Goal: Task Accomplishment & Management: Manage account settings

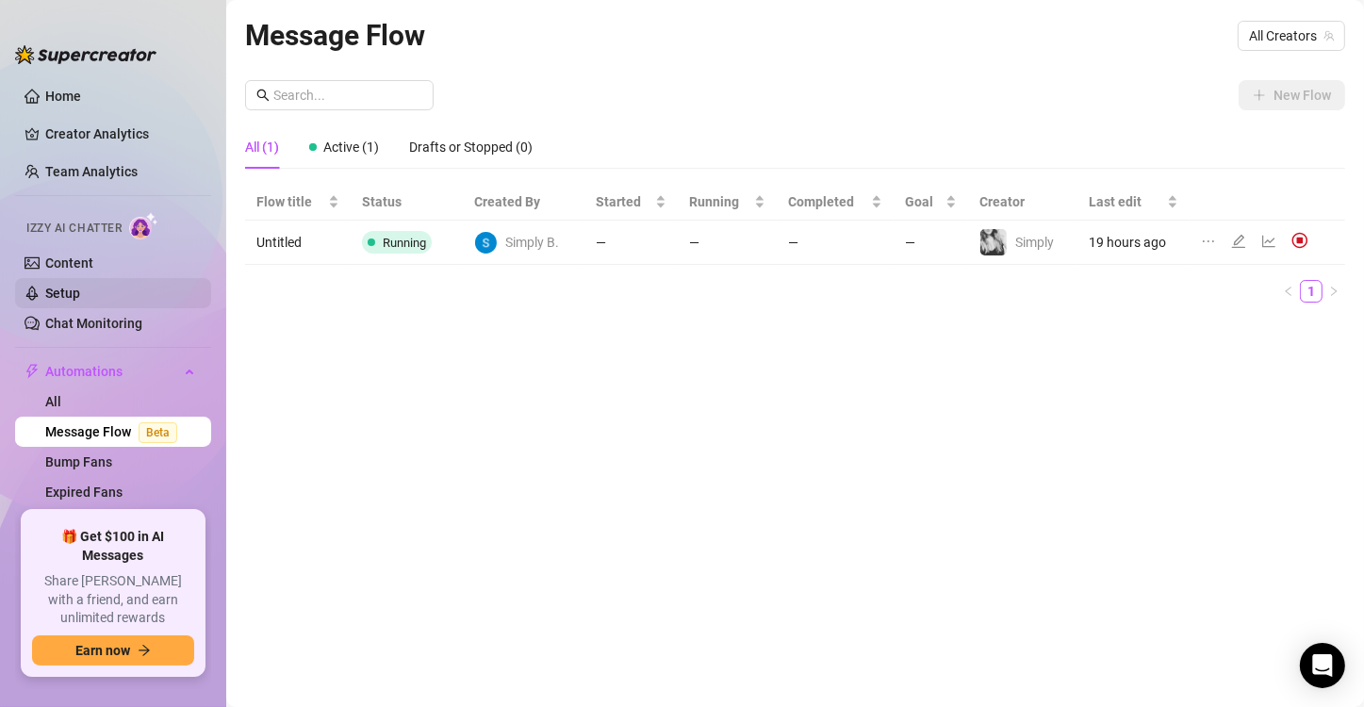
click at [75, 286] on link "Setup" at bounding box center [62, 293] width 35 height 15
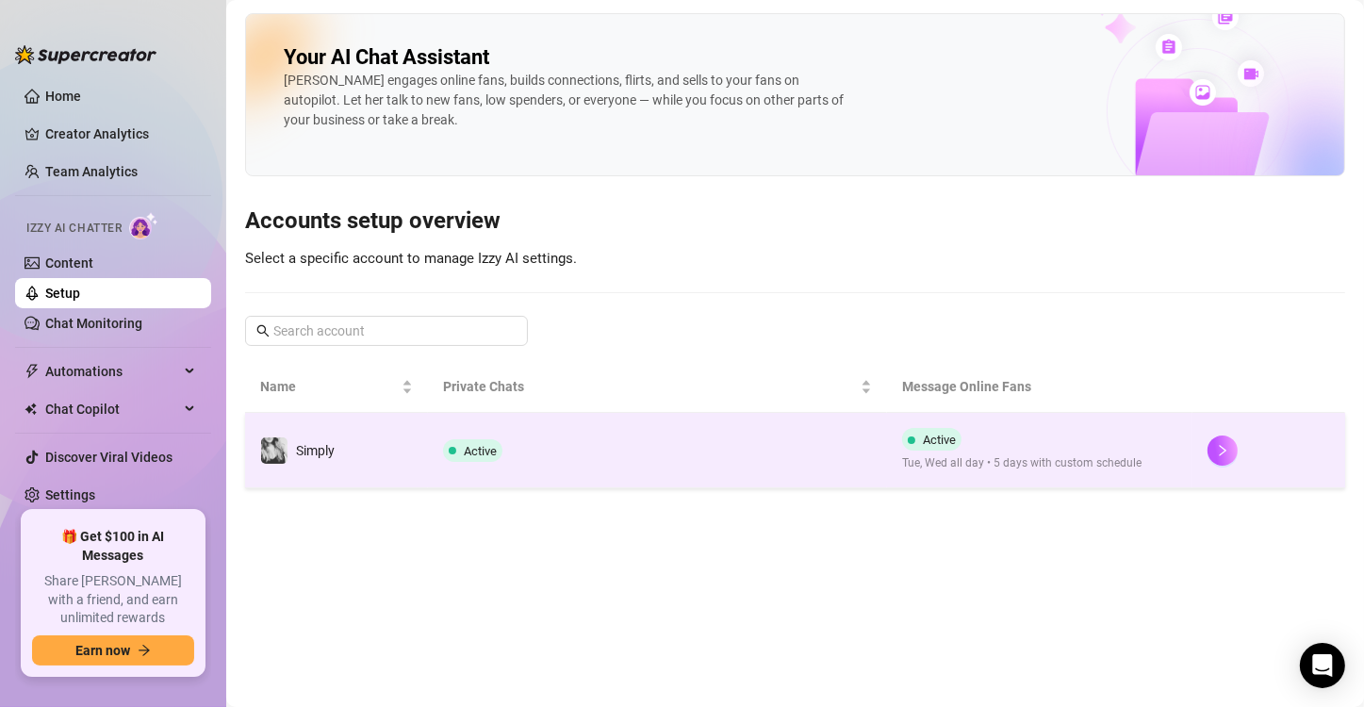
click at [467, 454] on span "Active" at bounding box center [480, 451] width 33 height 14
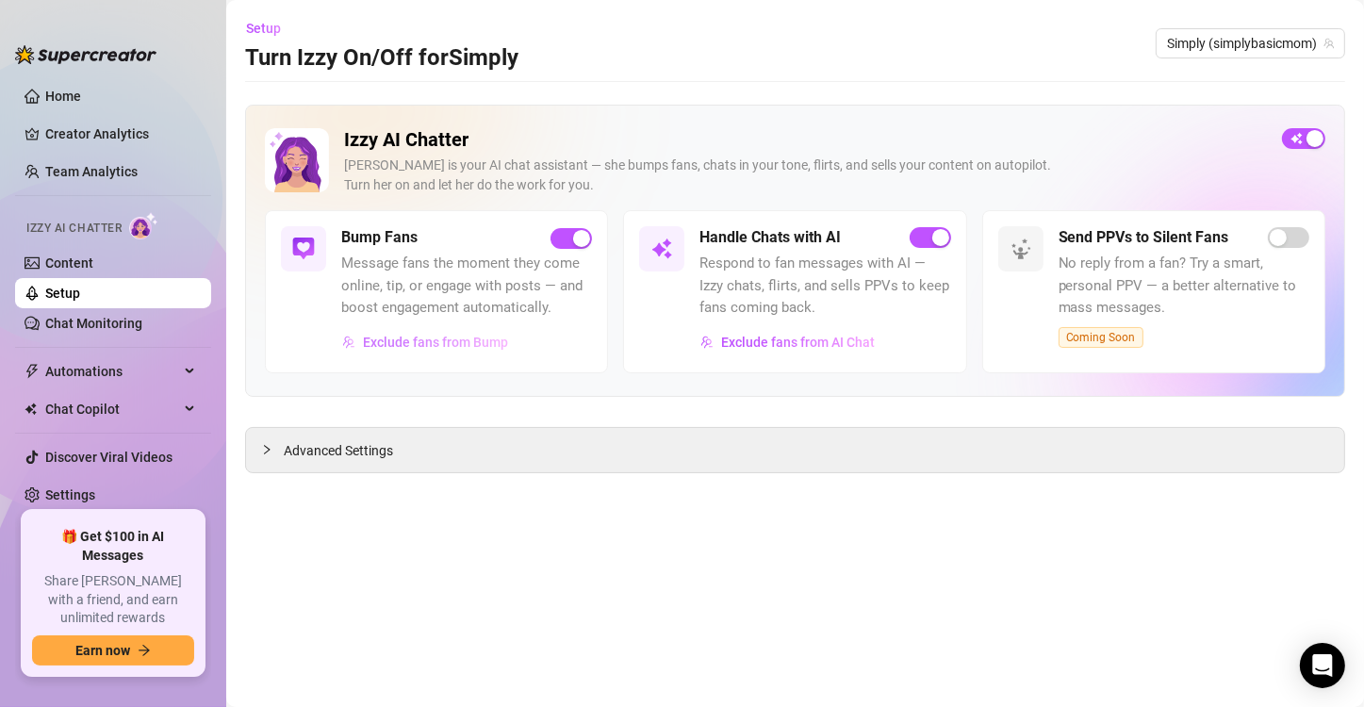
click at [470, 347] on span "Exclude fans from Bump" at bounding box center [435, 342] width 145 height 15
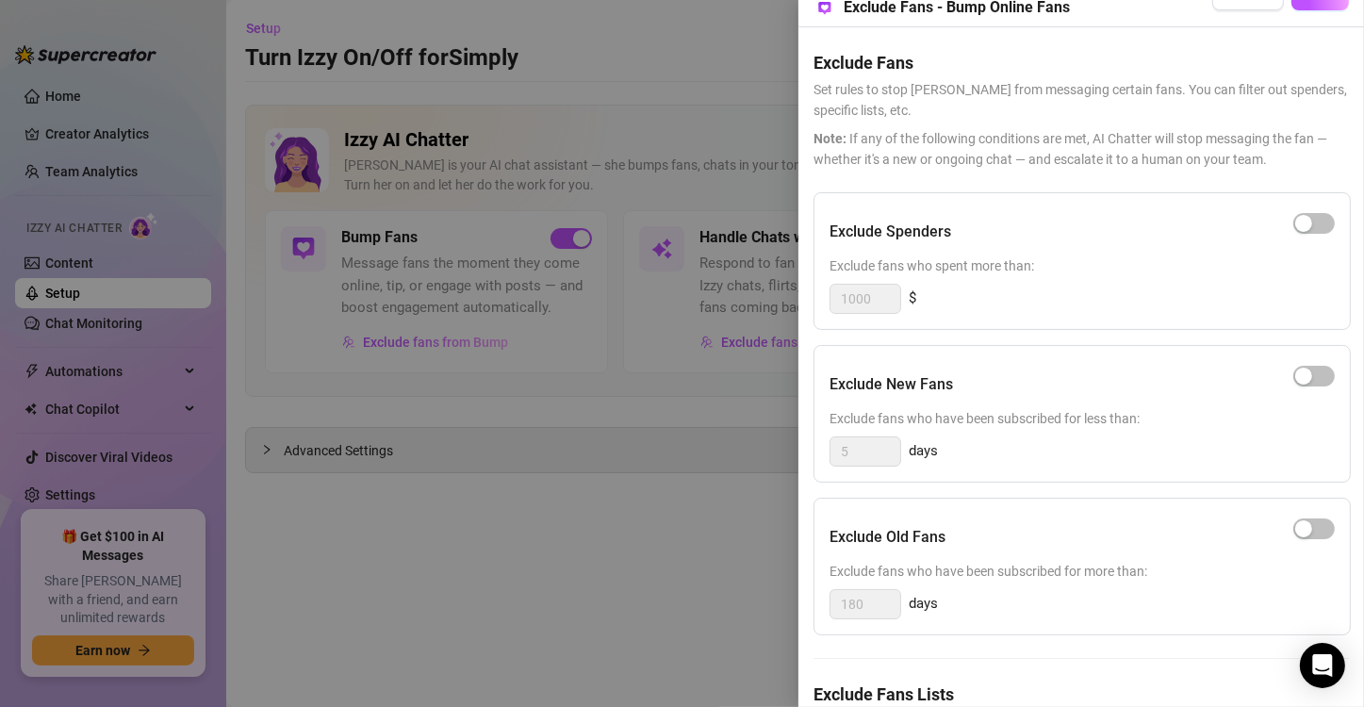
scroll to position [163, 0]
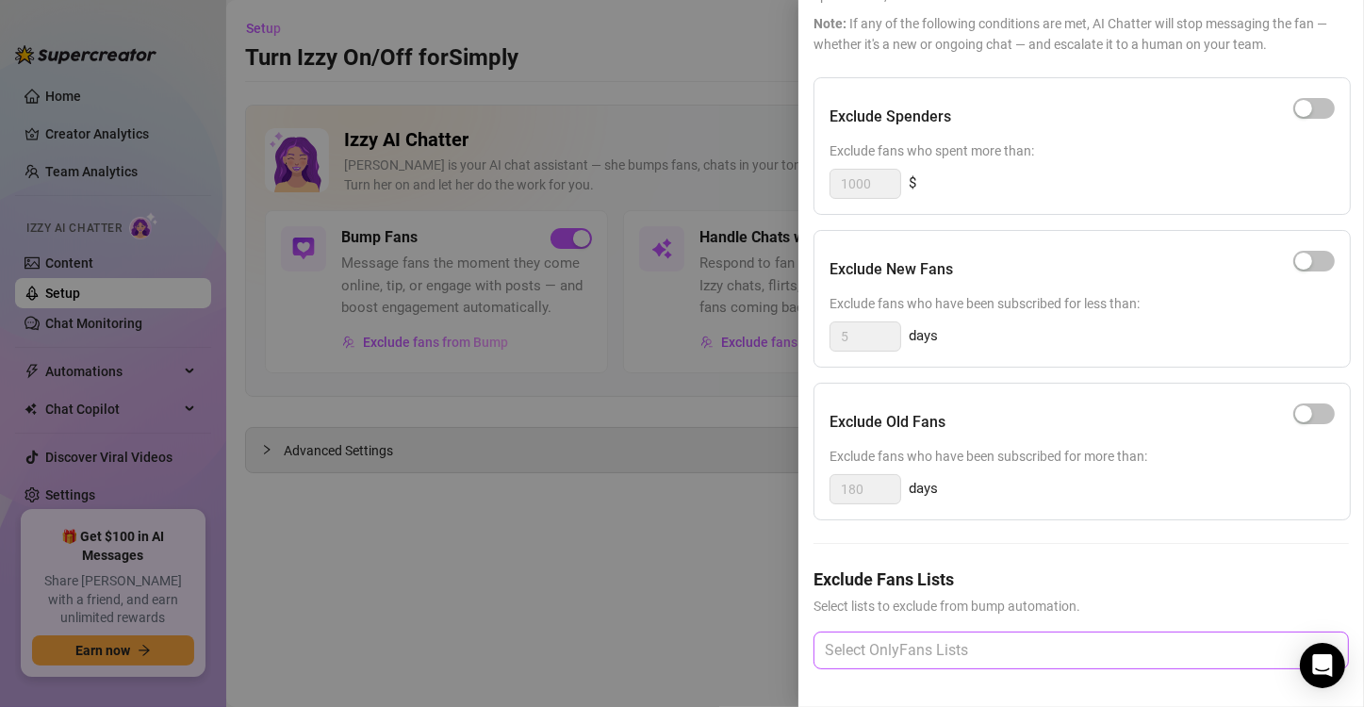
click at [963, 637] on div at bounding box center [1071, 650] width 508 height 34
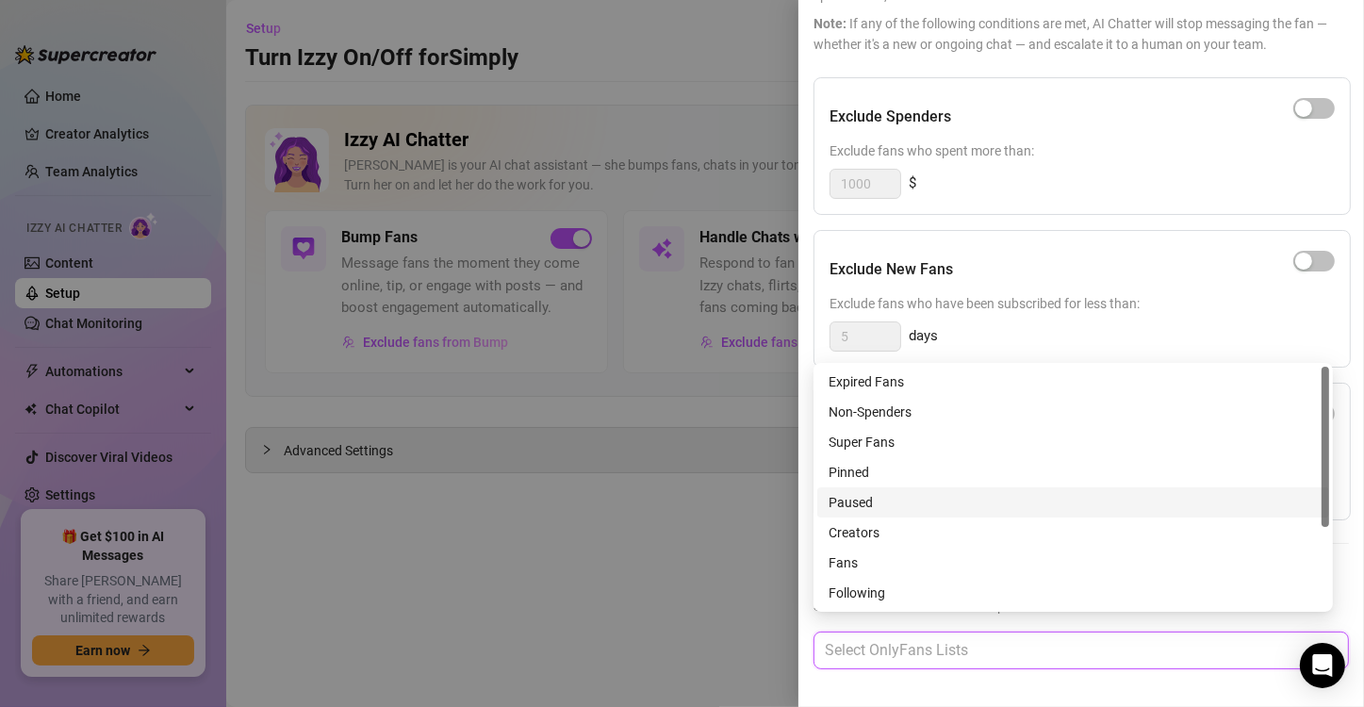
click at [883, 501] on div "Paused" at bounding box center [1073, 502] width 489 height 21
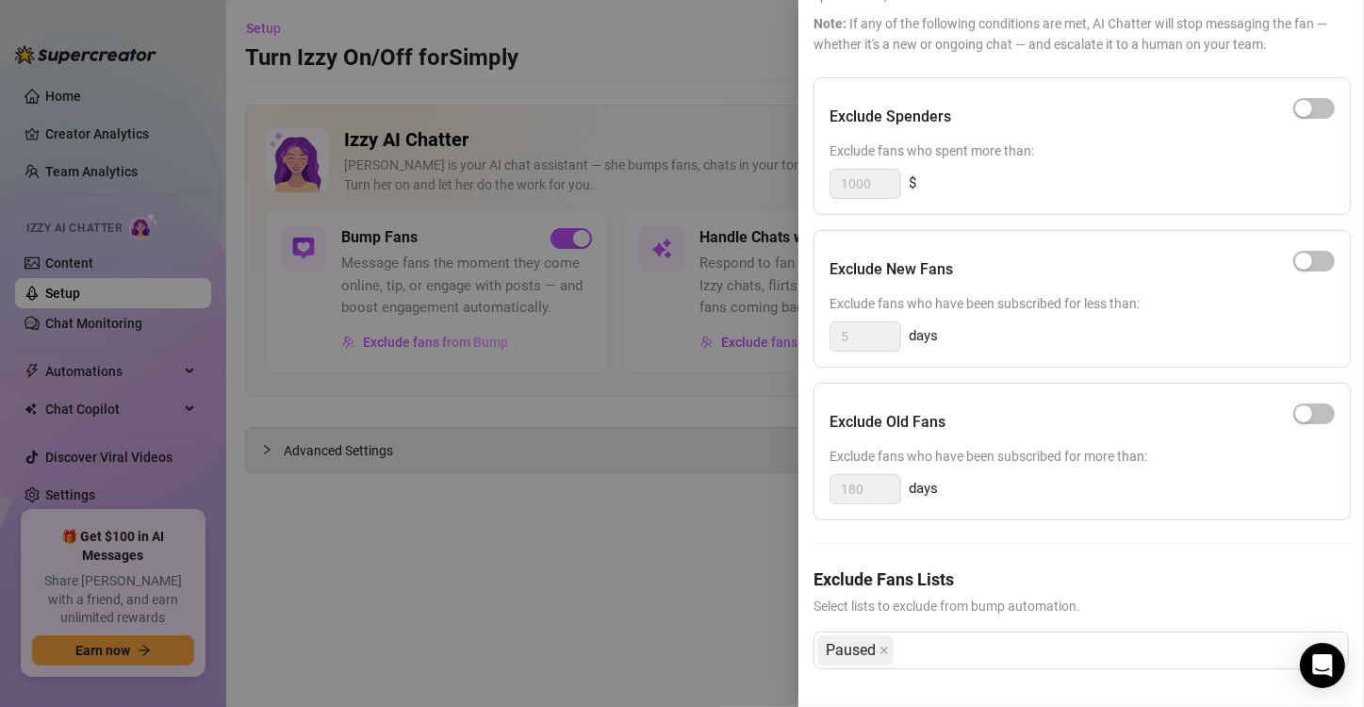
click at [1061, 678] on div "Exclude Fans Lists Select lists to exclude from bump automation. Paused" at bounding box center [1080, 632] width 535 height 133
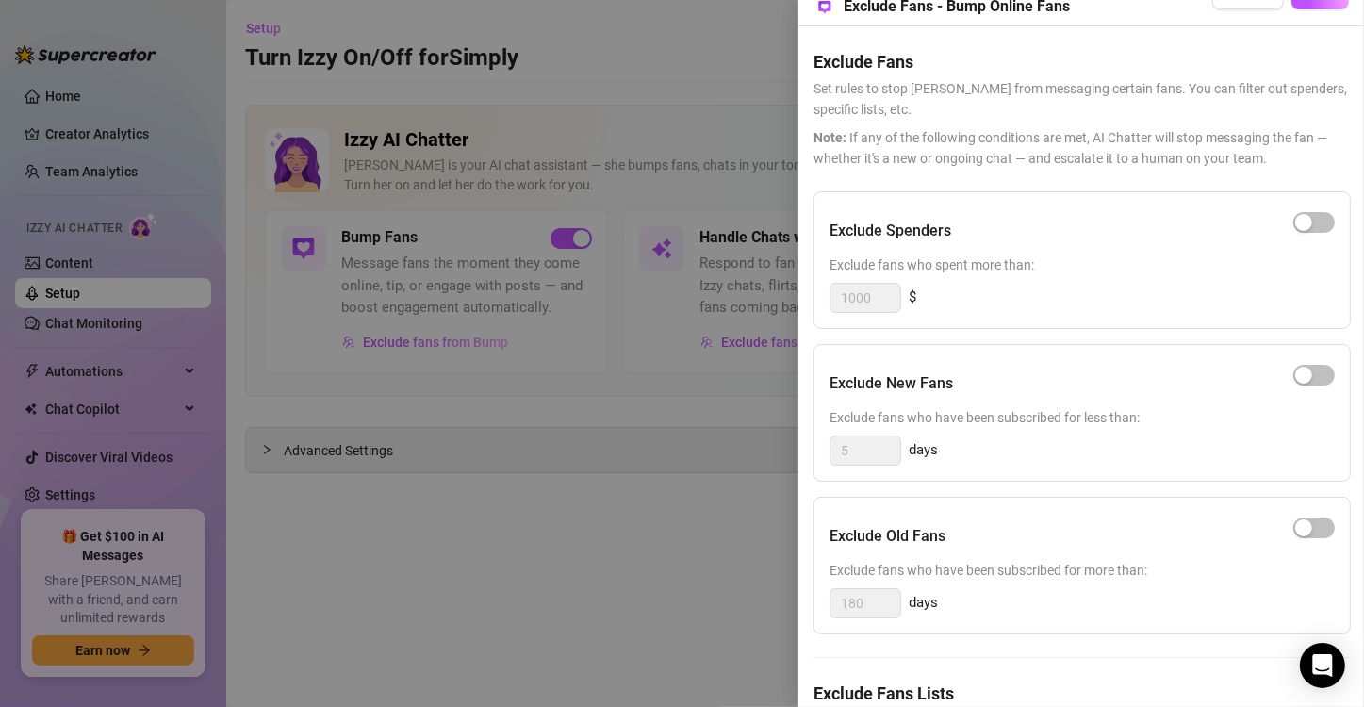
scroll to position [0, 0]
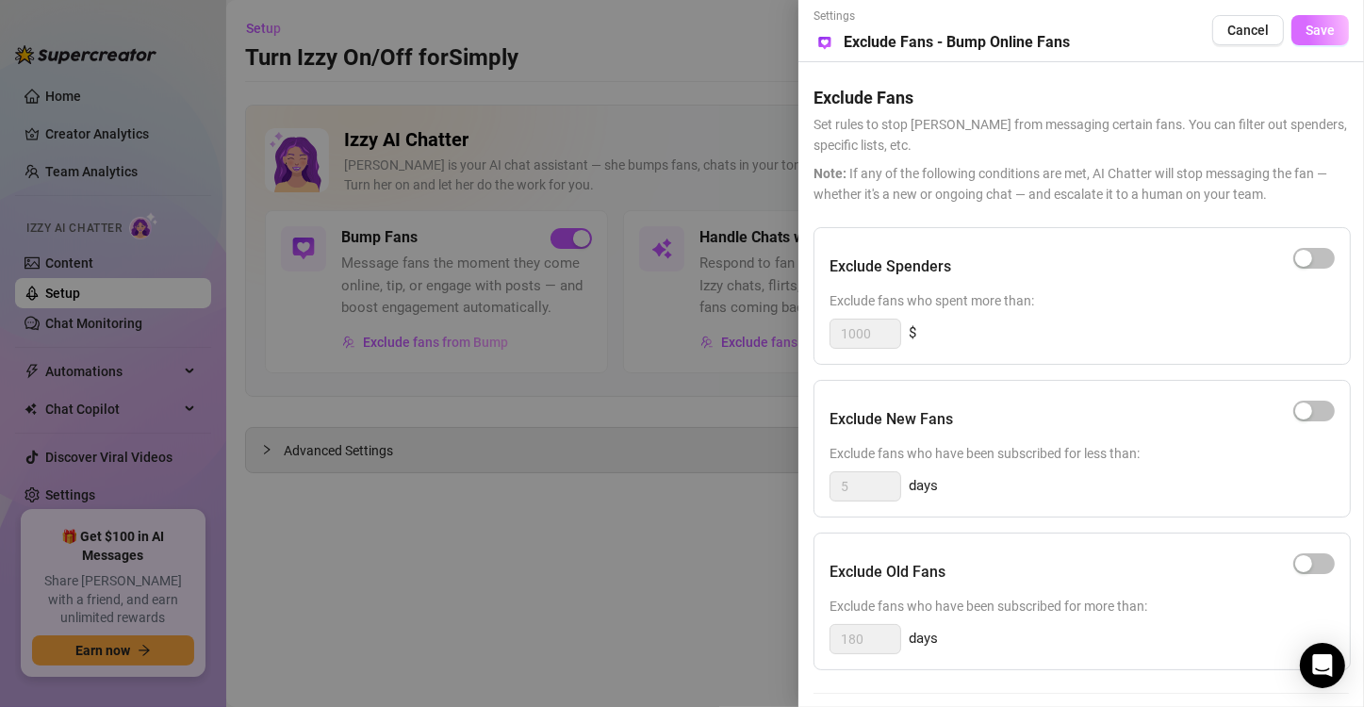
click at [1321, 38] on button "Save" at bounding box center [1319, 30] width 57 height 30
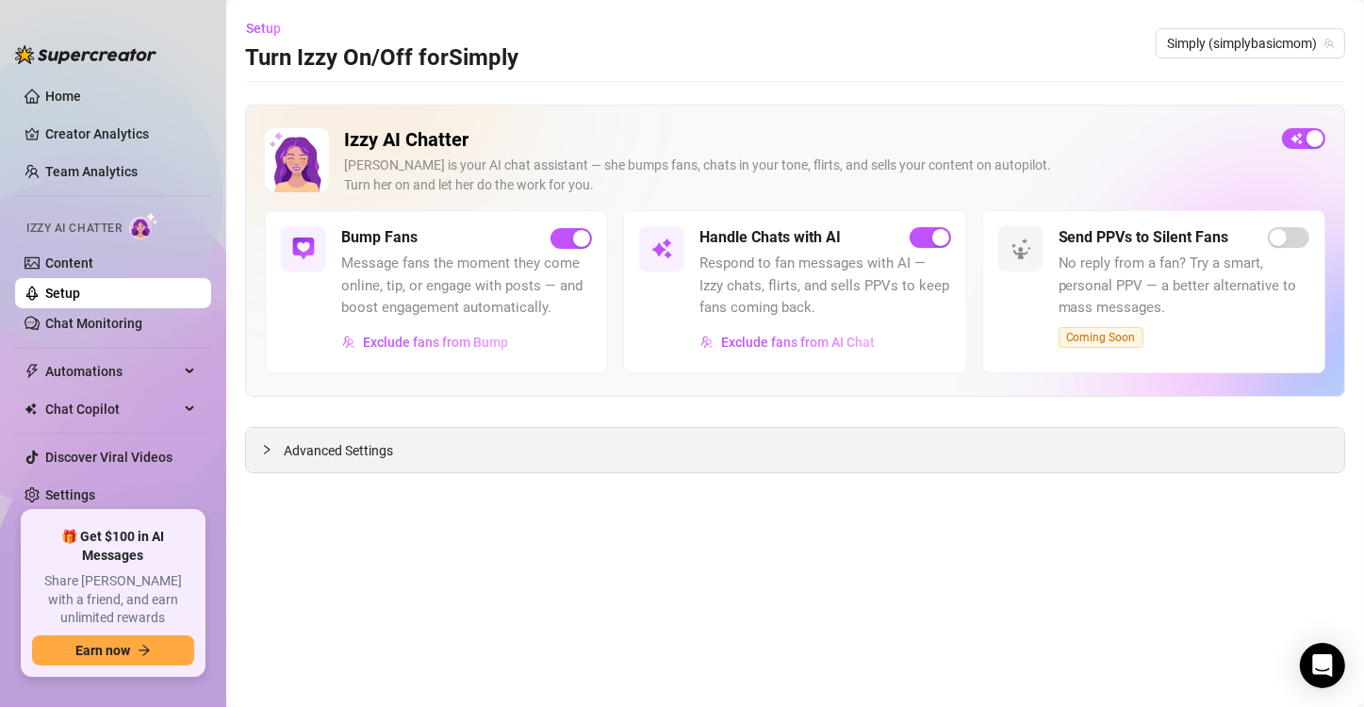
click at [333, 462] on div "Advanced Settings" at bounding box center [795, 450] width 1098 height 44
click at [348, 451] on span "Advanced Settings" at bounding box center [338, 450] width 109 height 21
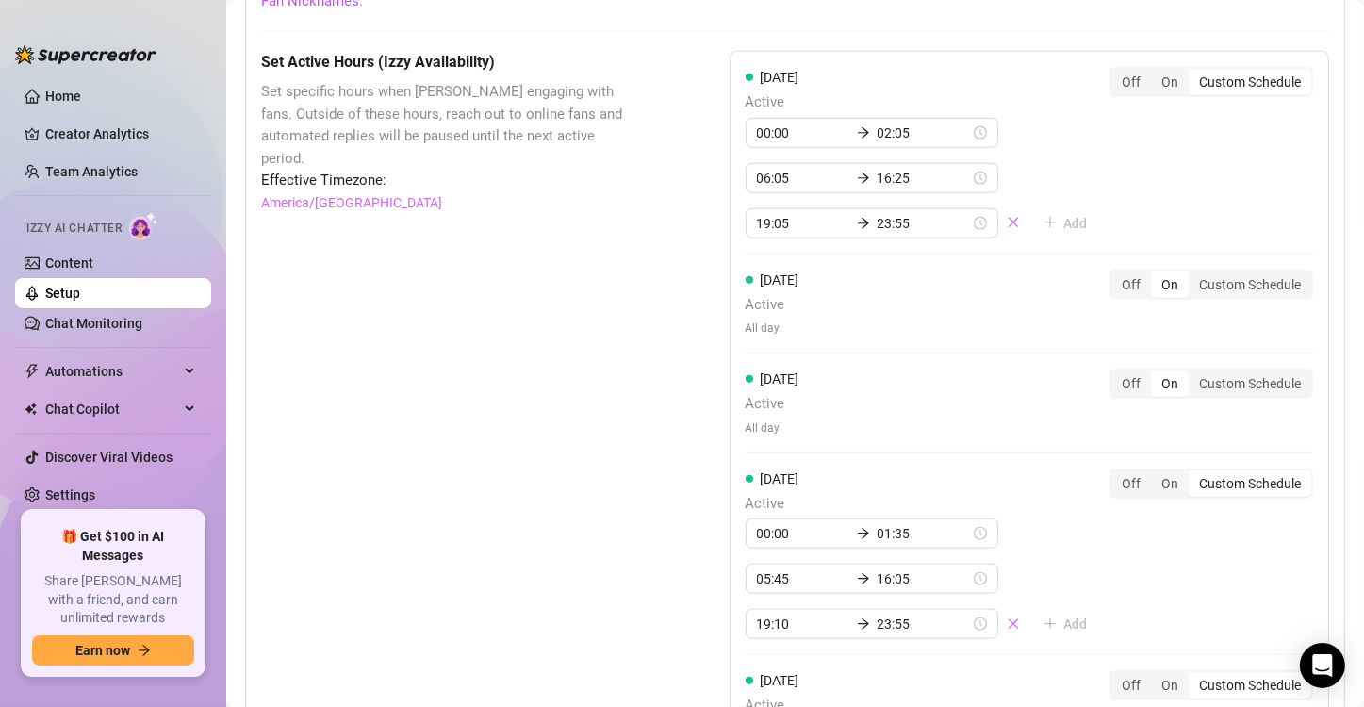
scroll to position [1697, 0]
click at [777, 617] on input "19:10" at bounding box center [803, 621] width 92 height 21
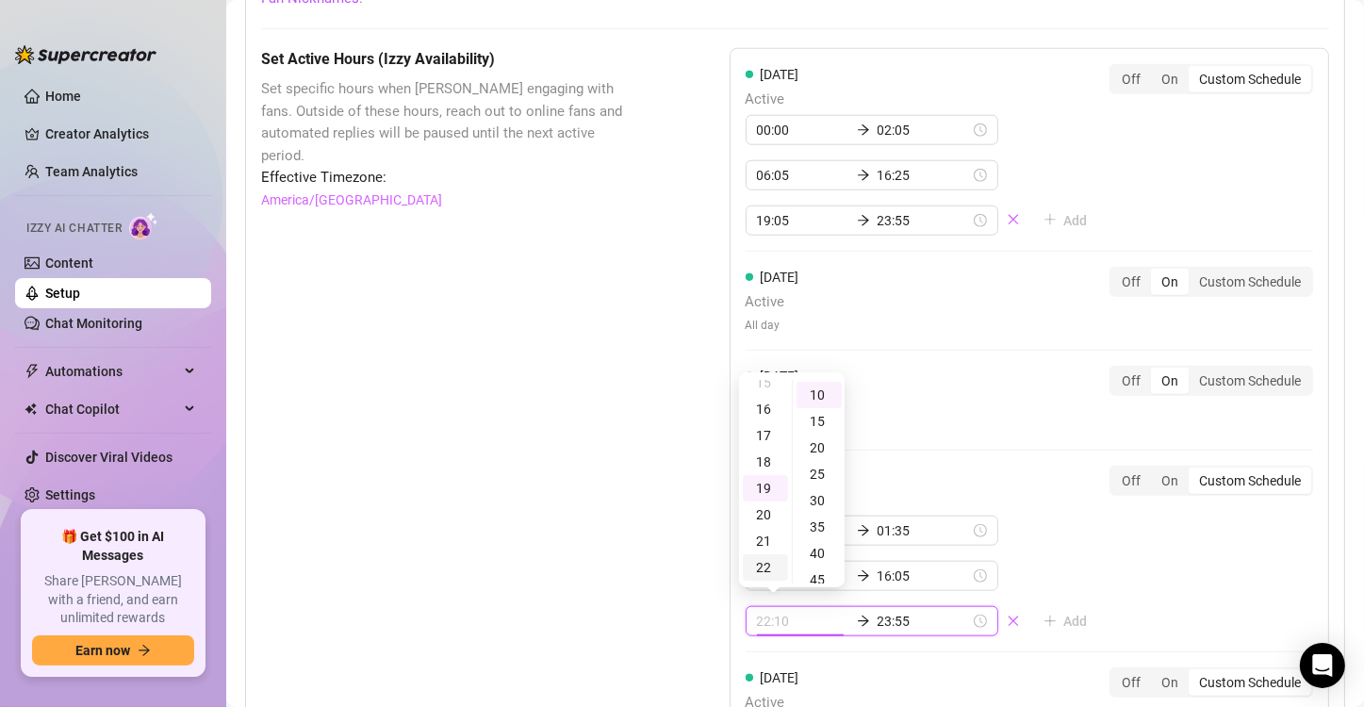
scroll to position [404, 0]
click at [764, 437] on div "17" at bounding box center [765, 437] width 45 height 26
click at [768, 460] on div "16" at bounding box center [765, 463] width 45 height 26
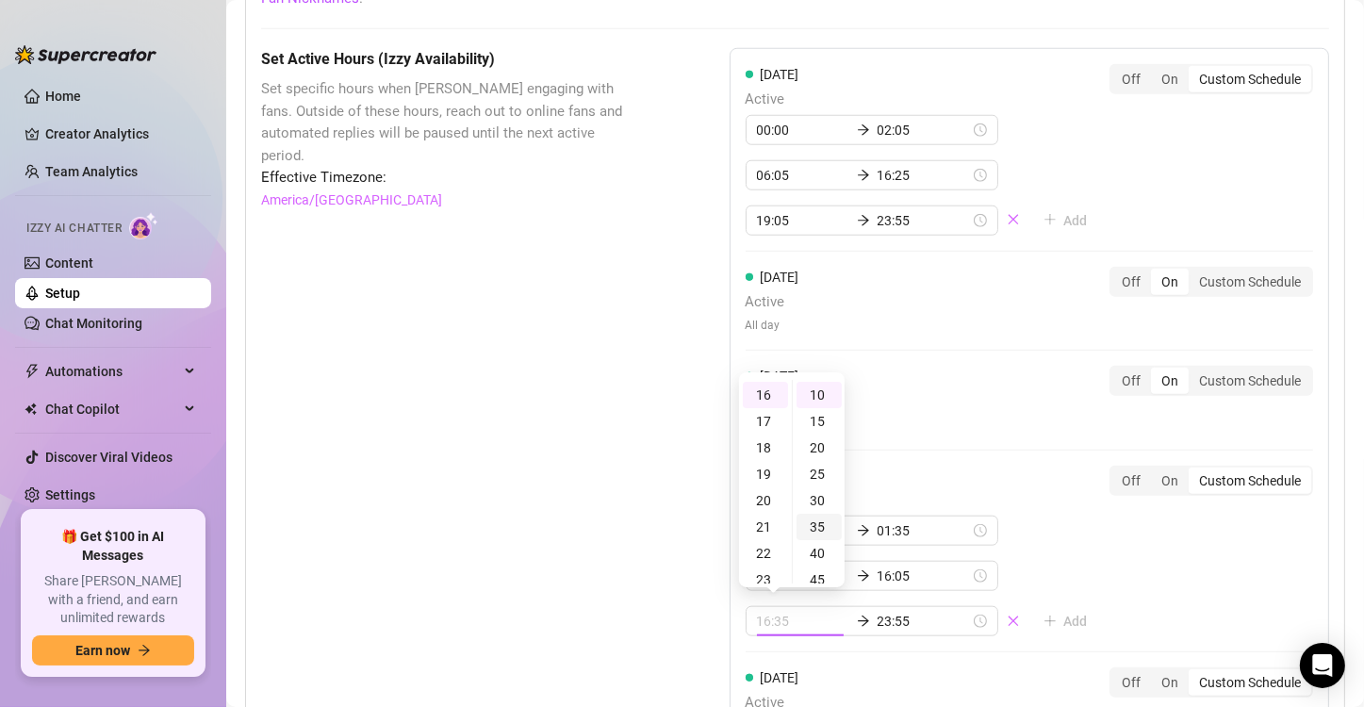
click at [817, 522] on div "35" at bounding box center [818, 527] width 45 height 26
type input "16:35"
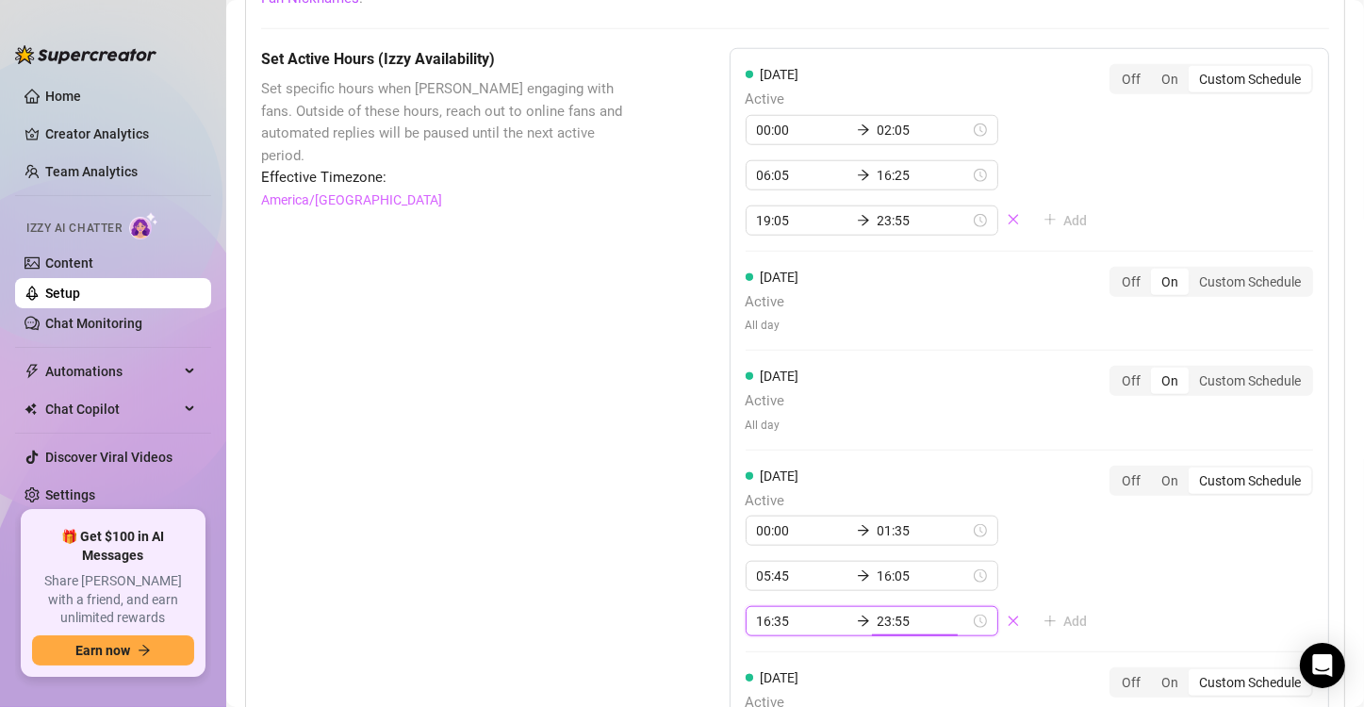
scroll to position [288, 0]
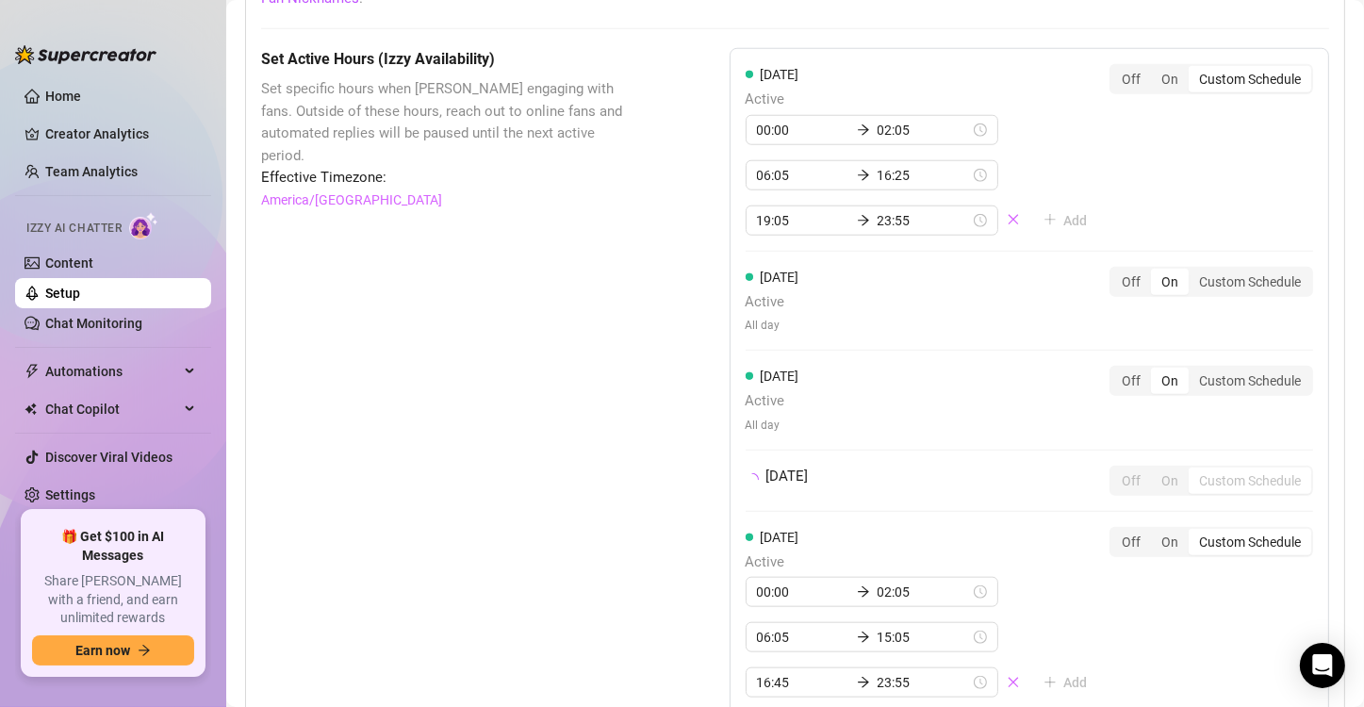
click at [550, 544] on div "Set Active Hours (Izzy Availability) Set specific hours when Izzy engaging with…" at bounding box center [448, 658] width 374 height 1220
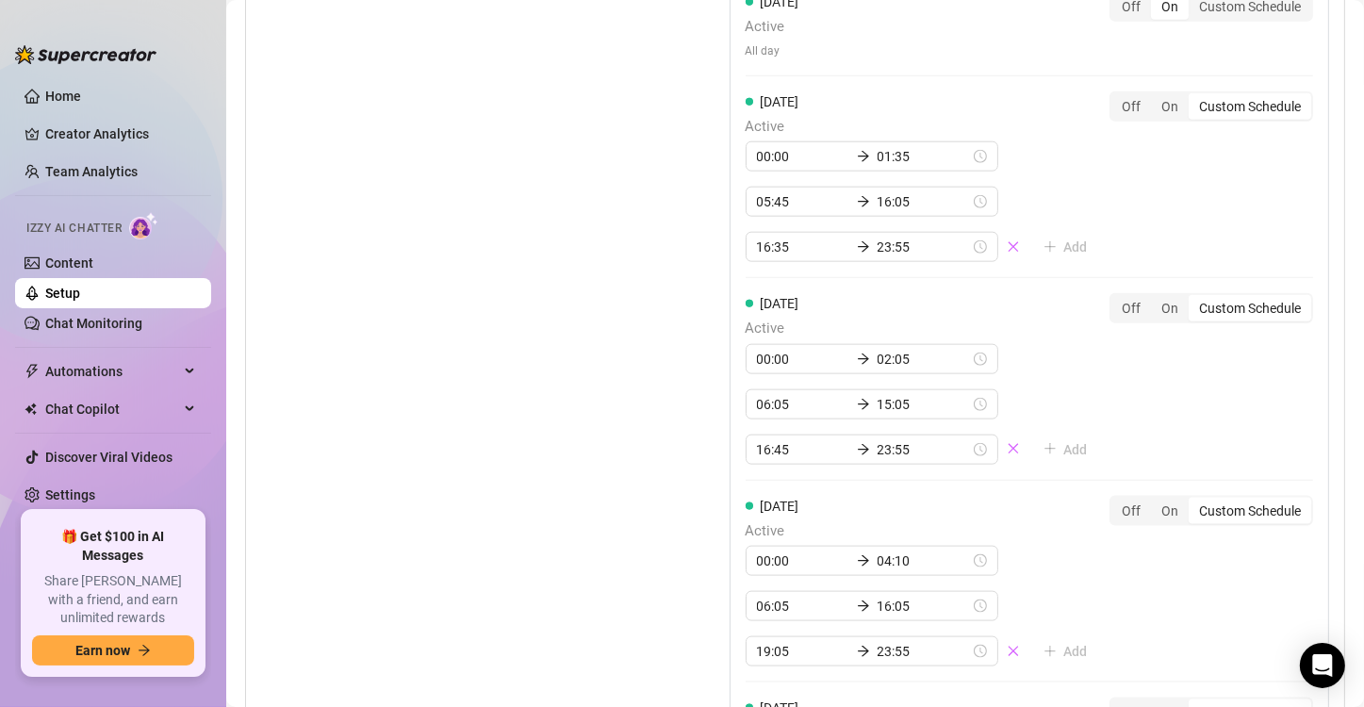
scroll to position [2074, 0]
click at [758, 593] on input "06:05" at bounding box center [803, 603] width 92 height 21
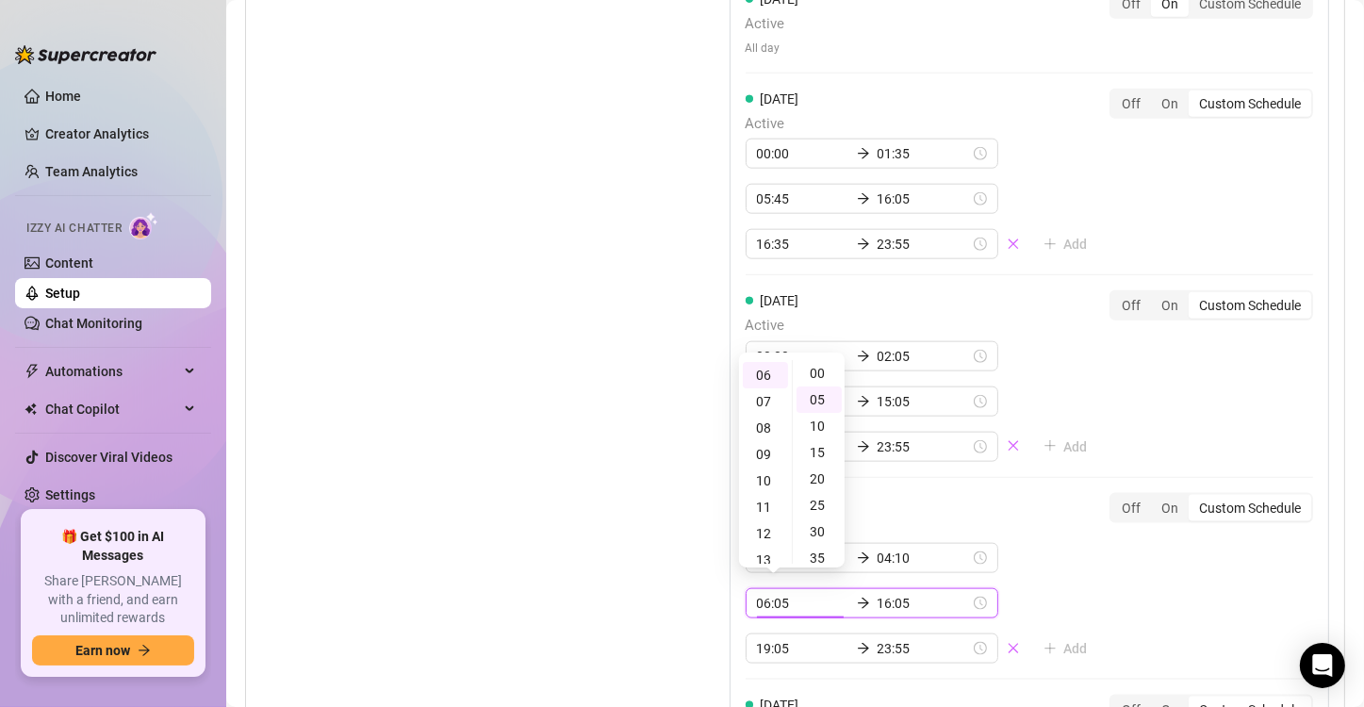
scroll to position [25, 0]
click at [817, 402] on div "10" at bounding box center [818, 401] width 45 height 26
type input "06:10"
click at [584, 426] on div "Set Active Hours (Izzy Availability) Set specific hours when Izzy engaging with…" at bounding box center [448, 351] width 374 height 1360
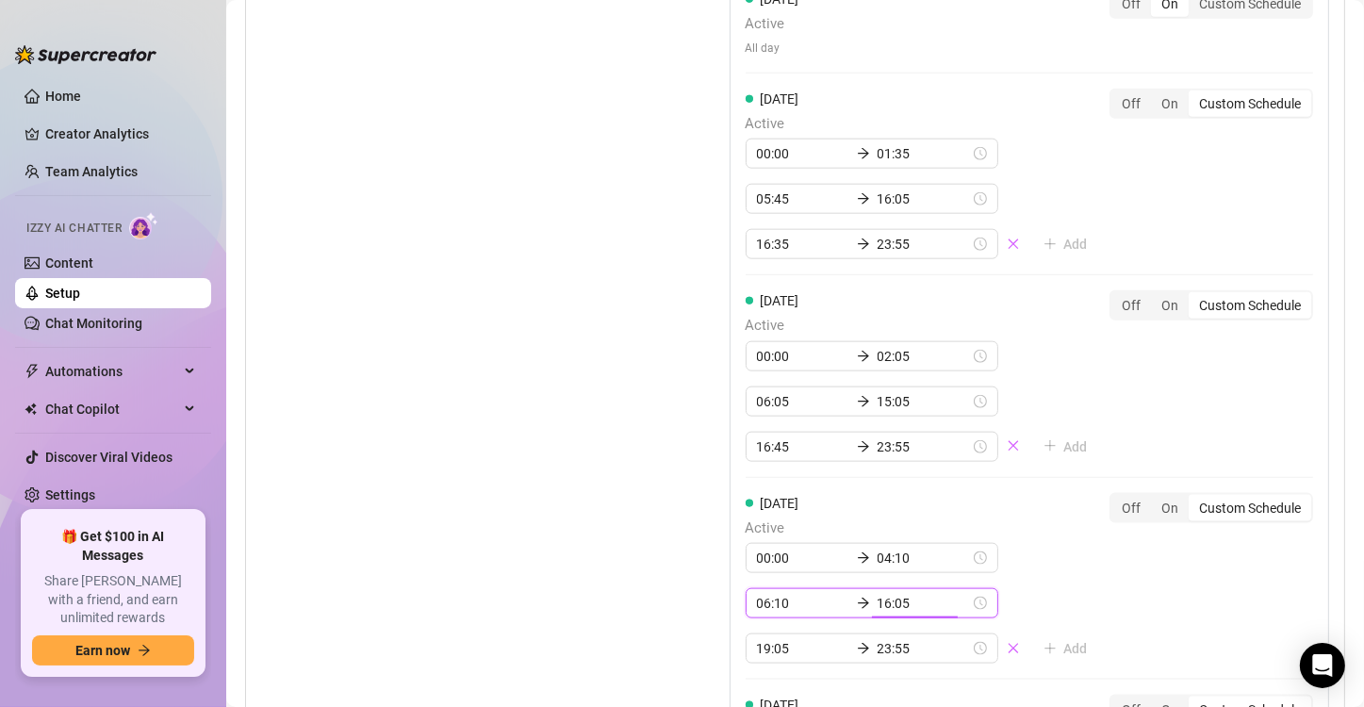
scroll to position [26, 0]
click at [580, 451] on div "Set Active Hours (Izzy Availability) Set specific hours when Izzy engaging with…" at bounding box center [448, 351] width 374 height 1360
click at [774, 641] on input "19:05" at bounding box center [803, 648] width 92 height 21
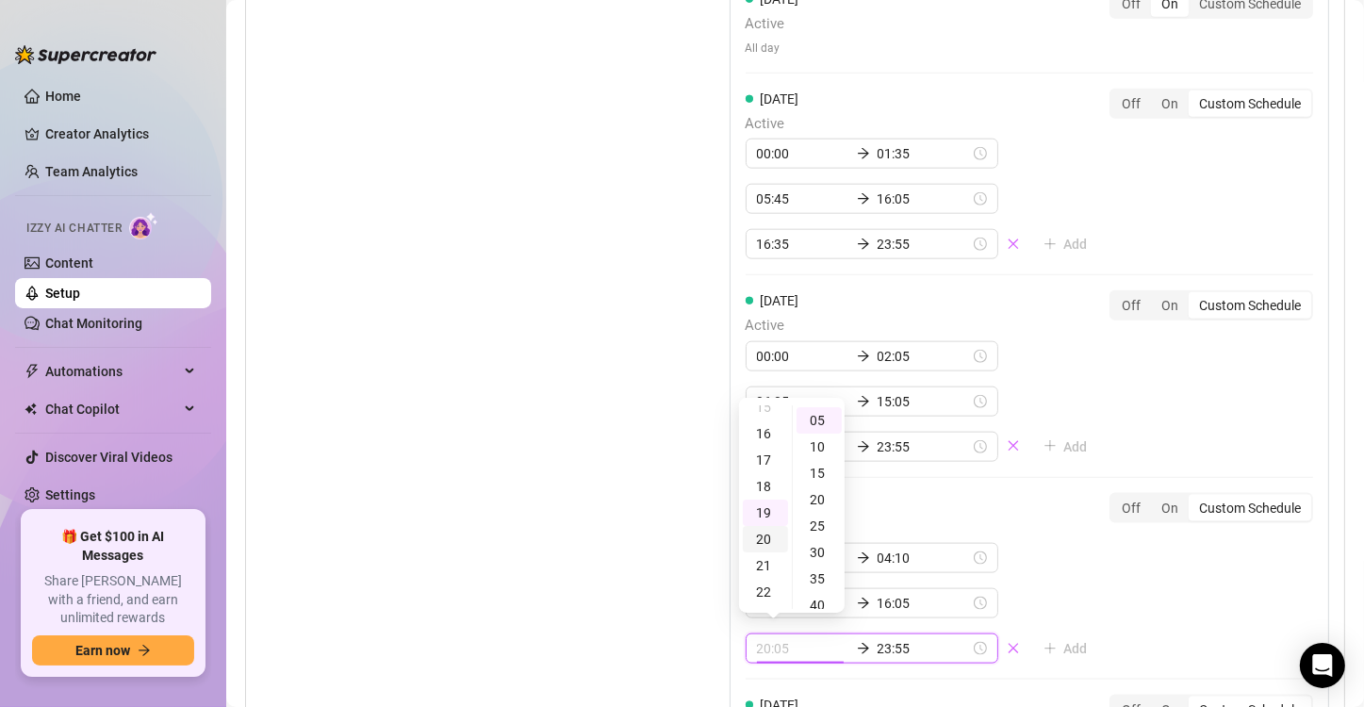
scroll to position [404, 0]
click at [766, 462] on div "17" at bounding box center [765, 463] width 45 height 26
click at [825, 448] on div "10" at bounding box center [818, 447] width 45 height 26
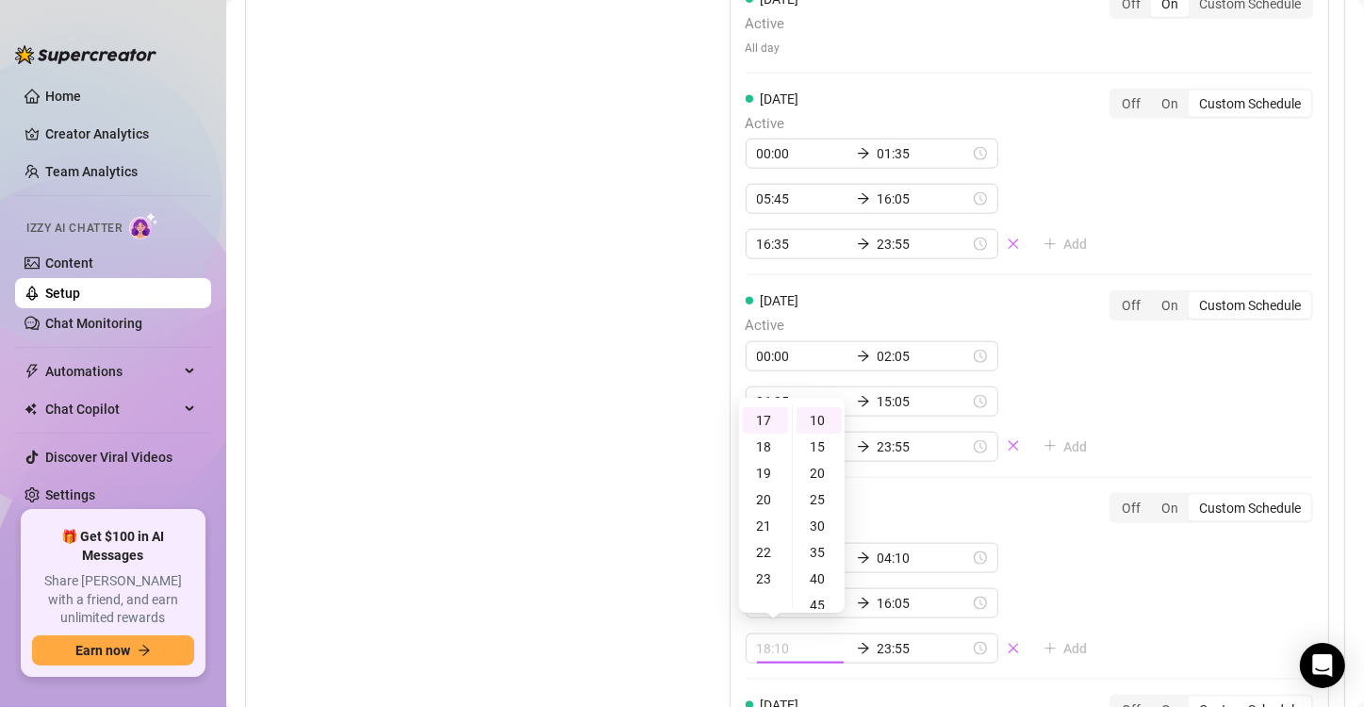
type input "17:10"
click at [638, 479] on div "Set Active Hours (Izzy Availability) Set specific hours when Izzy engaging with…" at bounding box center [795, 351] width 1068 height 1360
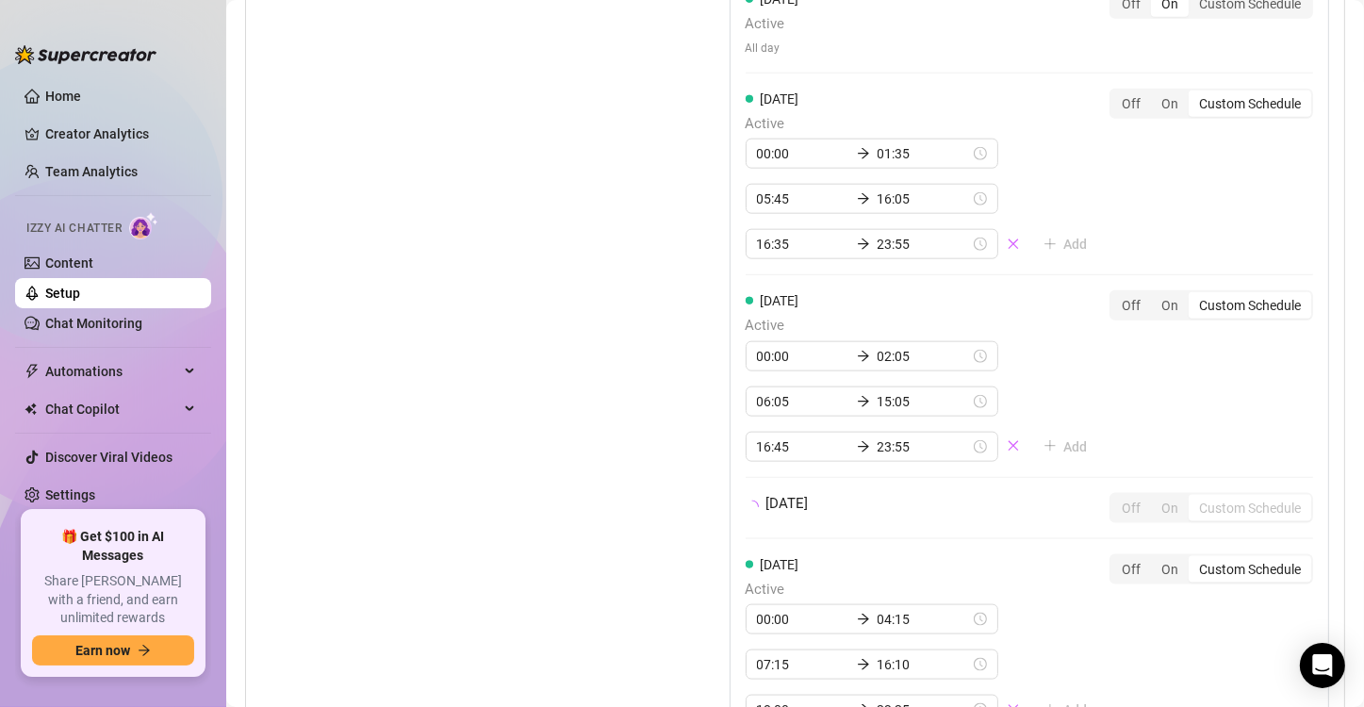
click at [634, 484] on div "Set Active Hours (Izzy Availability) Set specific hours when Izzy engaging with…" at bounding box center [795, 281] width 1068 height 1220
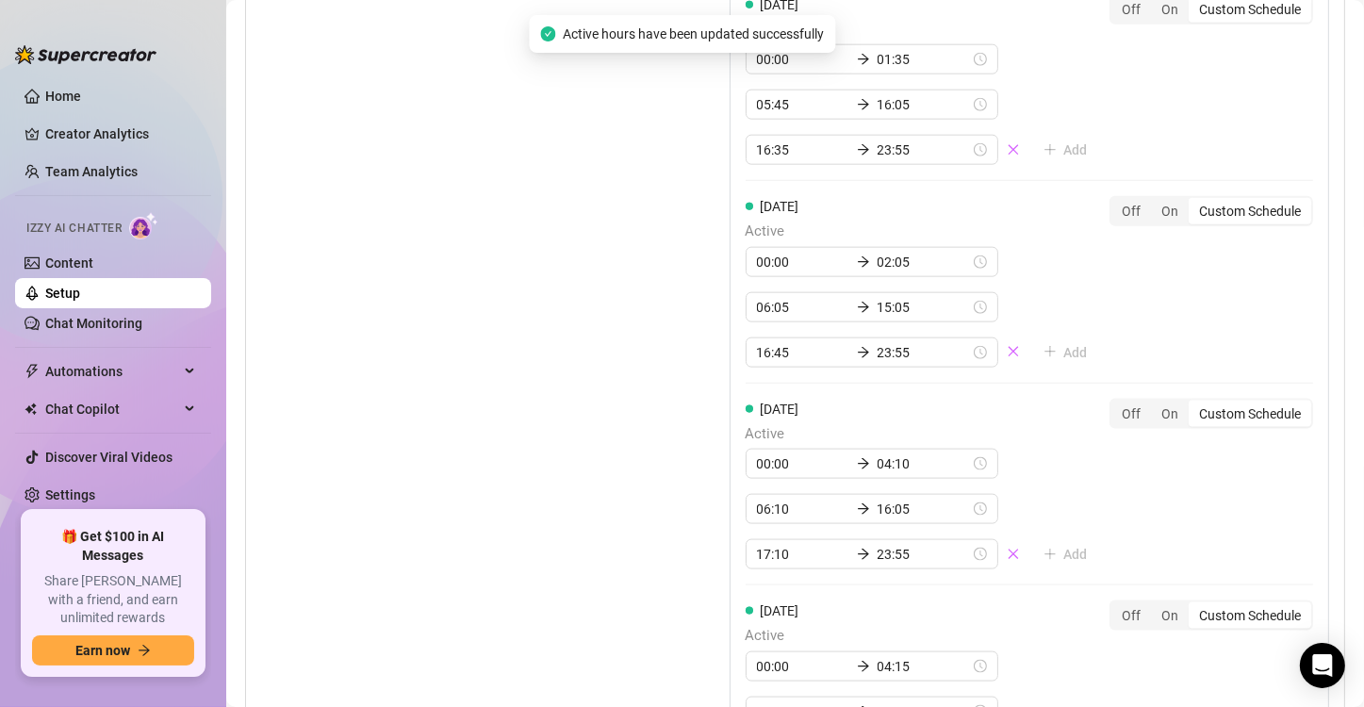
scroll to position [2262, 0]
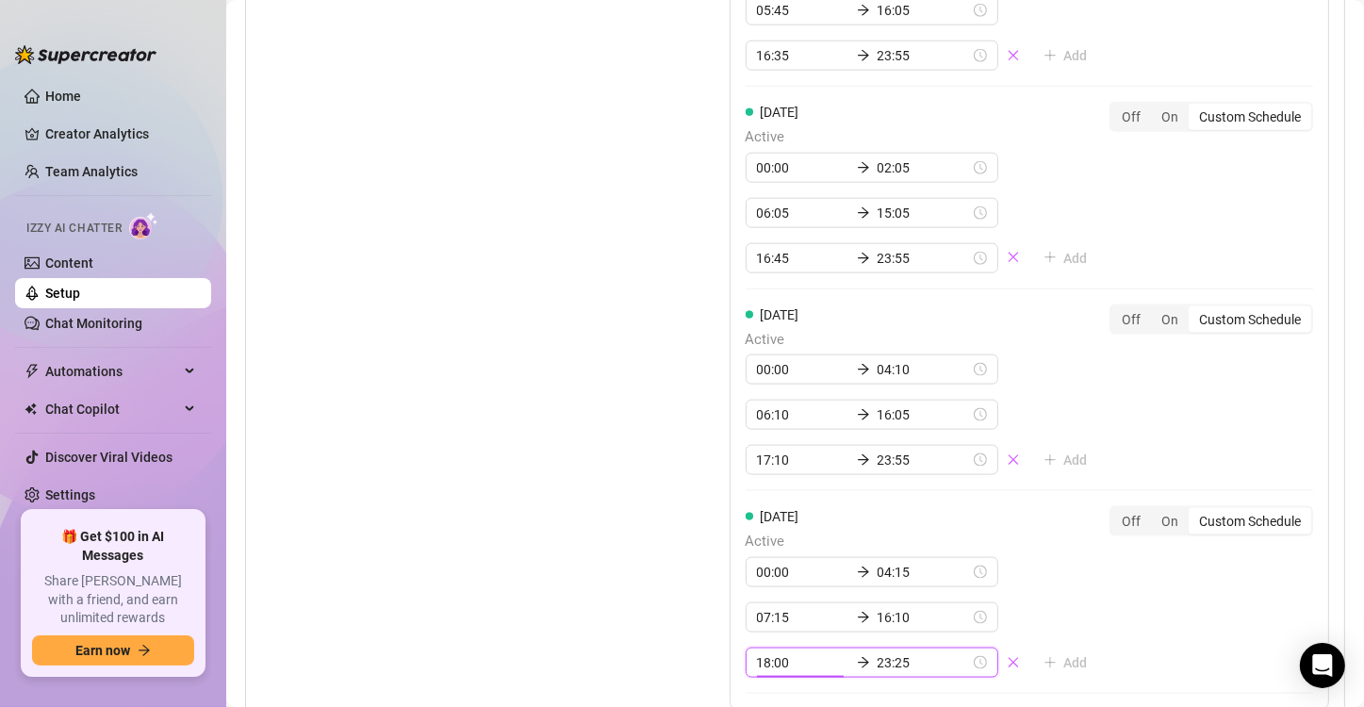
click at [763, 652] on input "18:00" at bounding box center [803, 662] width 92 height 21
click at [766, 497] on div "17" at bounding box center [765, 500] width 45 height 26
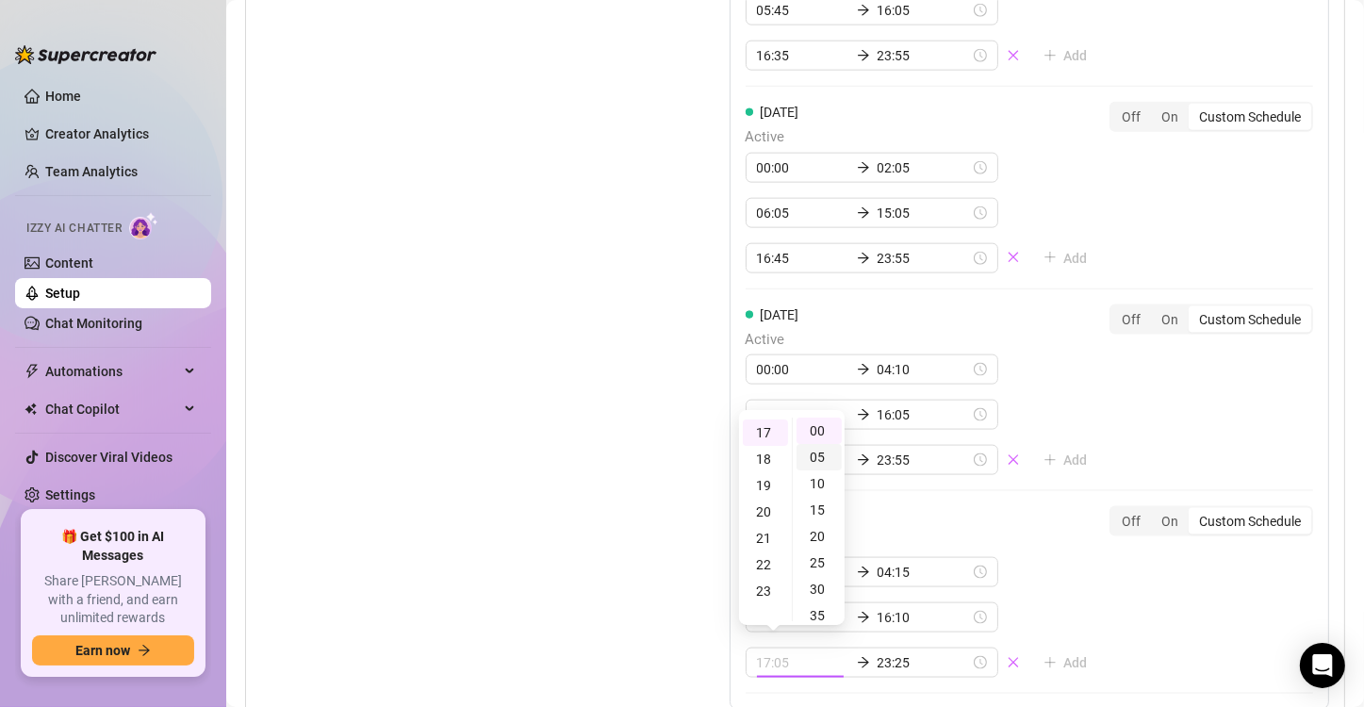
click at [811, 452] on div "05" at bounding box center [818, 457] width 45 height 26
type input "17:05"
click at [626, 468] on div "Set Active Hours (Izzy Availability) Set specific hours when Izzy engaging with…" at bounding box center [448, 163] width 374 height 1360
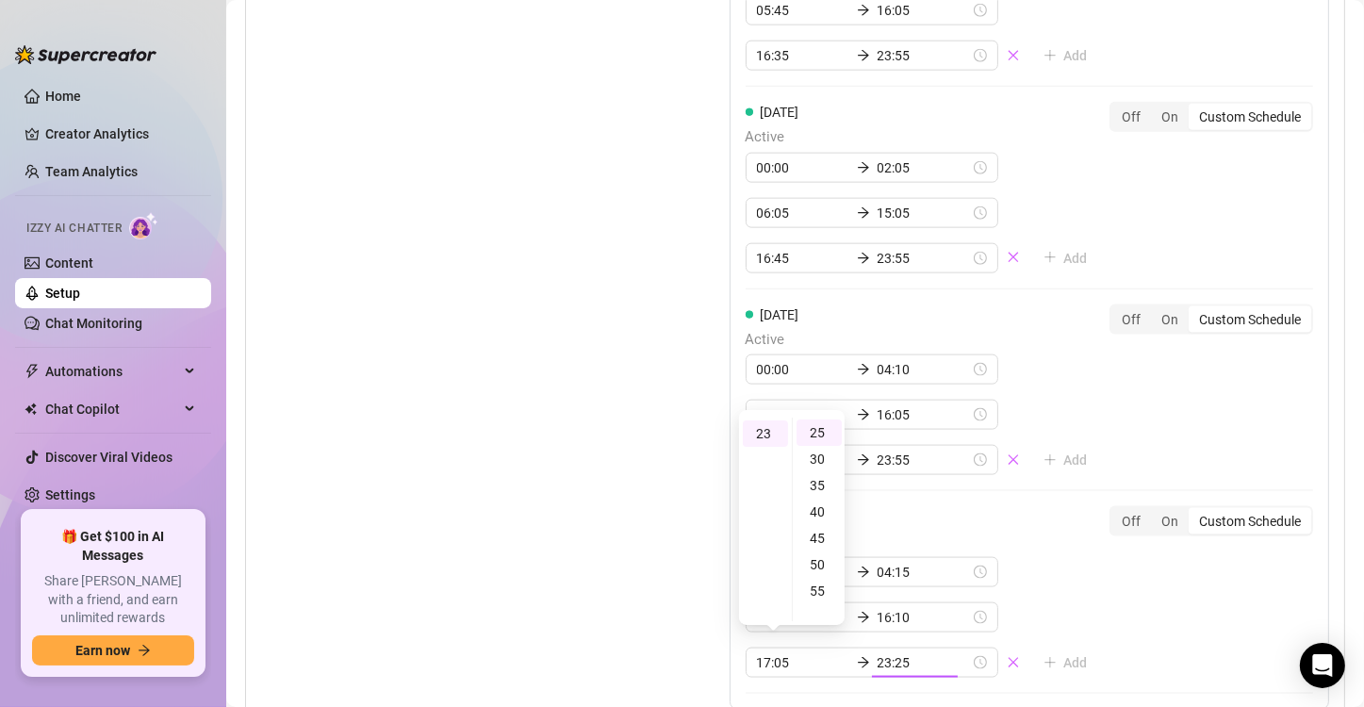
click at [626, 468] on div "Set Active Hours (Izzy Availability) Set specific hours when Izzy engaging with…" at bounding box center [448, 163] width 374 height 1360
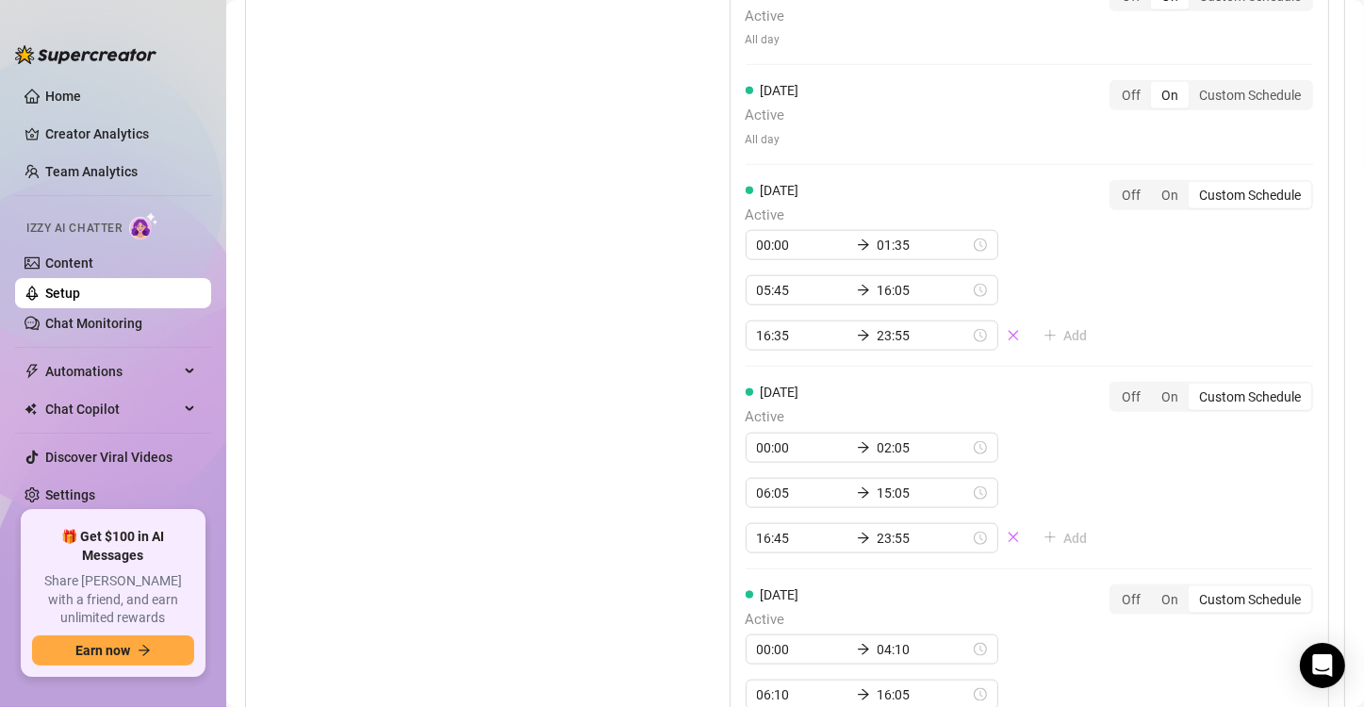
scroll to position [1979, 0]
click at [70, 101] on link "Home" at bounding box center [63, 96] width 36 height 15
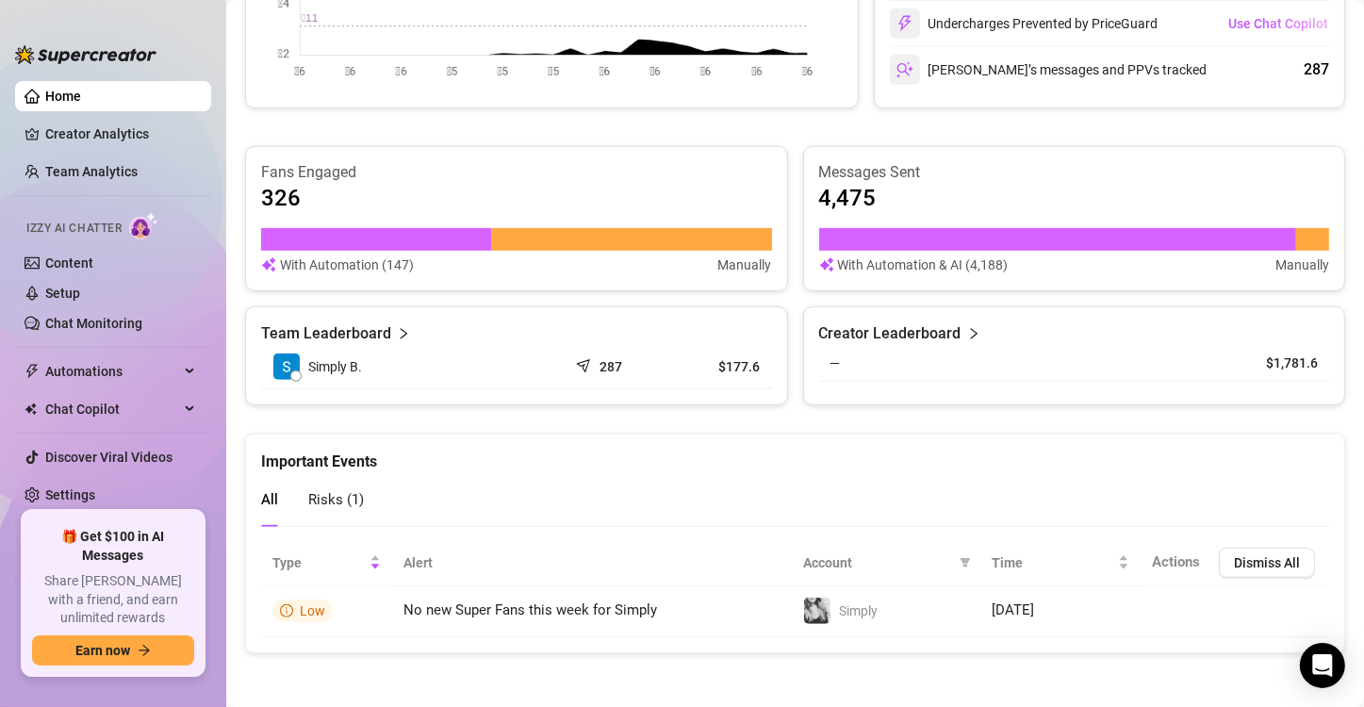
scroll to position [1048, 0]
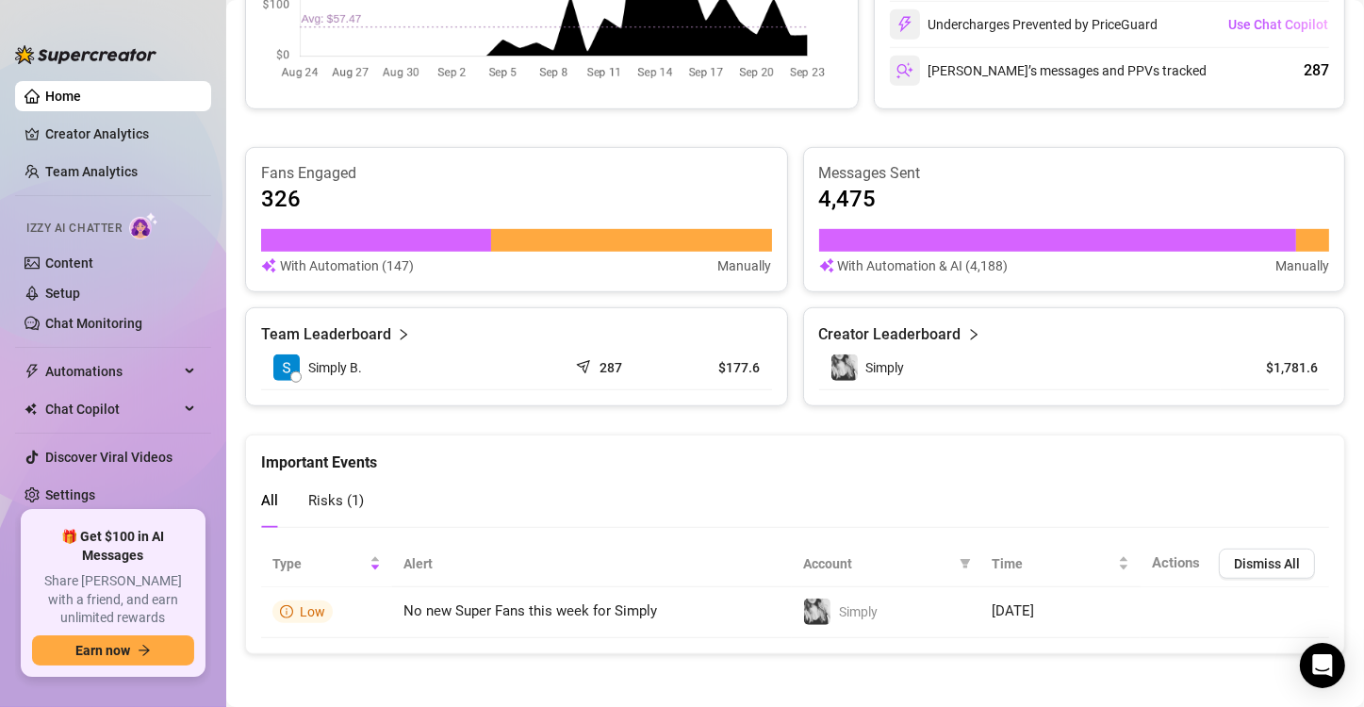
click at [321, 501] on span "Risks ( 1 )" at bounding box center [336, 500] width 56 height 17
click at [272, 505] on span "All" at bounding box center [269, 500] width 17 height 17
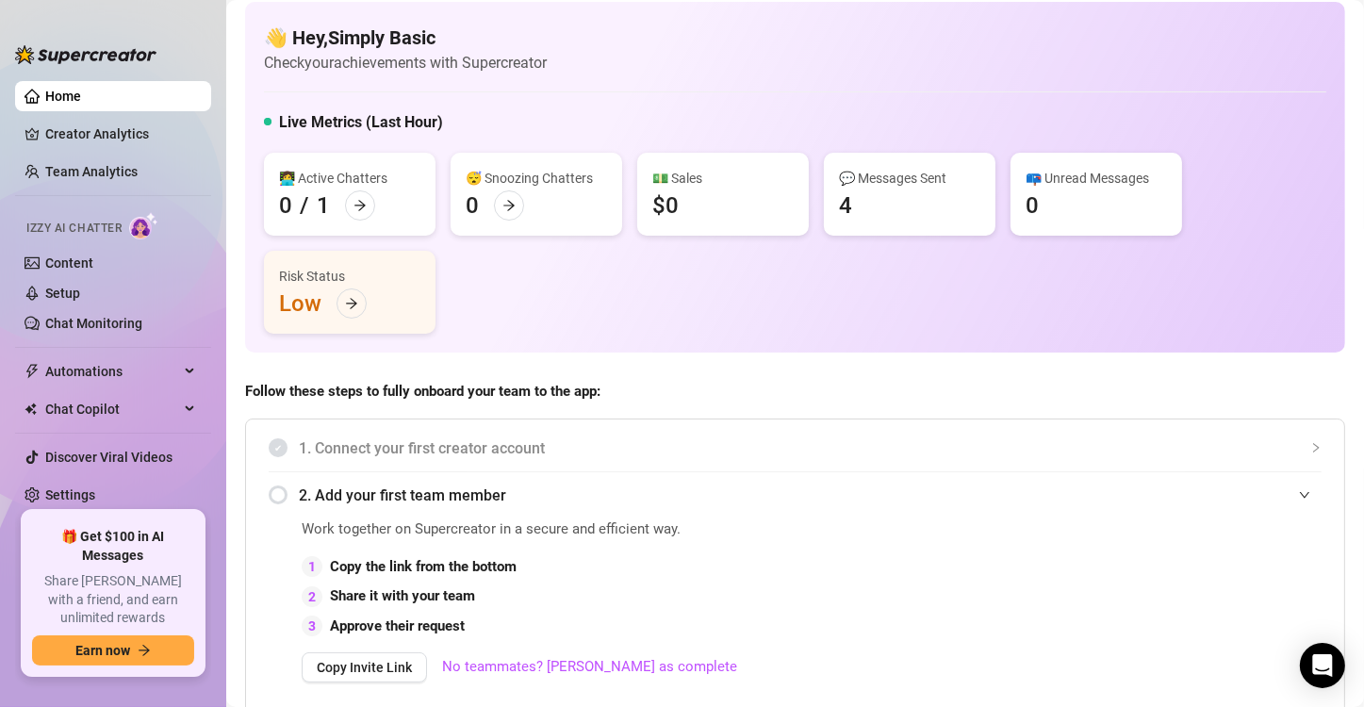
scroll to position [0, 0]
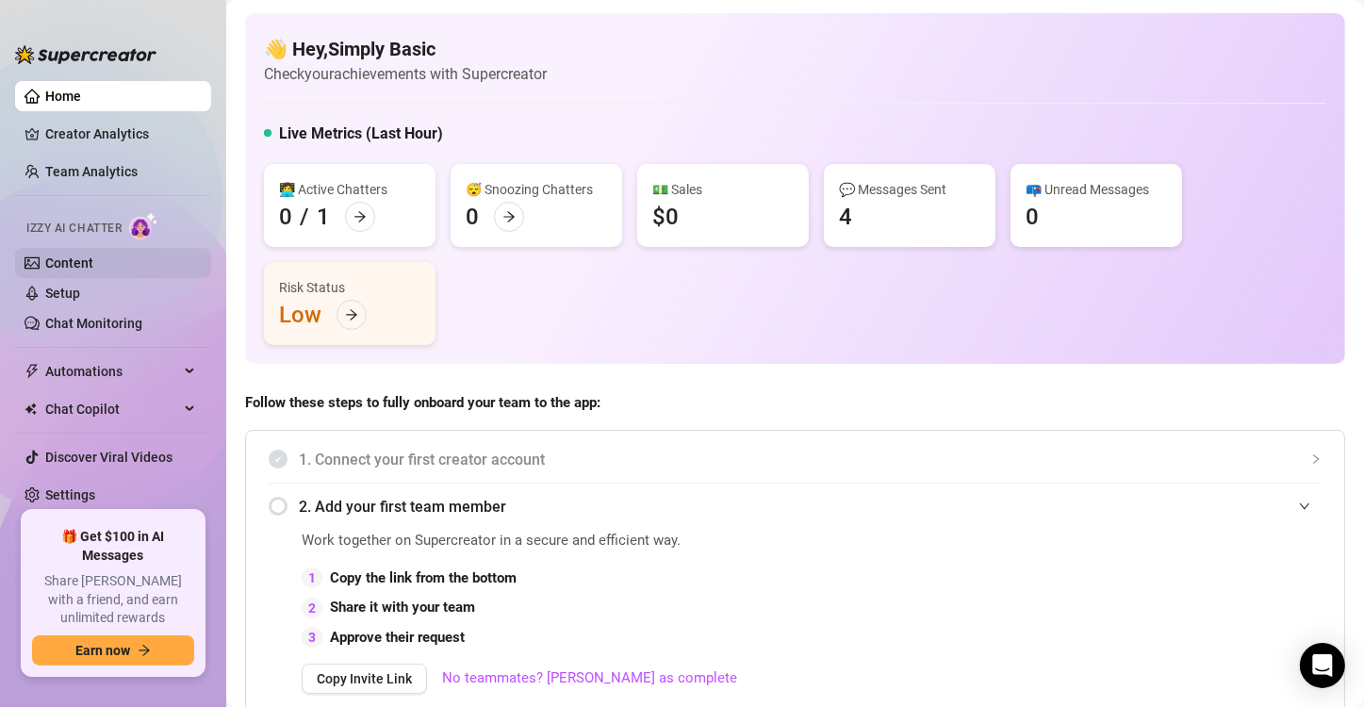
click at [93, 267] on link "Content" at bounding box center [69, 262] width 48 height 15
